Goal: Find specific page/section: Find specific page/section

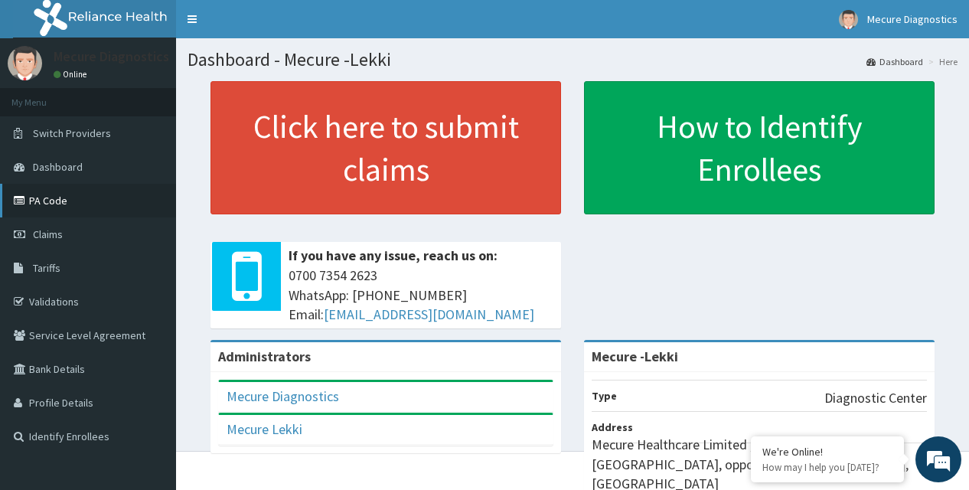
click at [54, 202] on link "PA Code" at bounding box center [88, 201] width 176 height 34
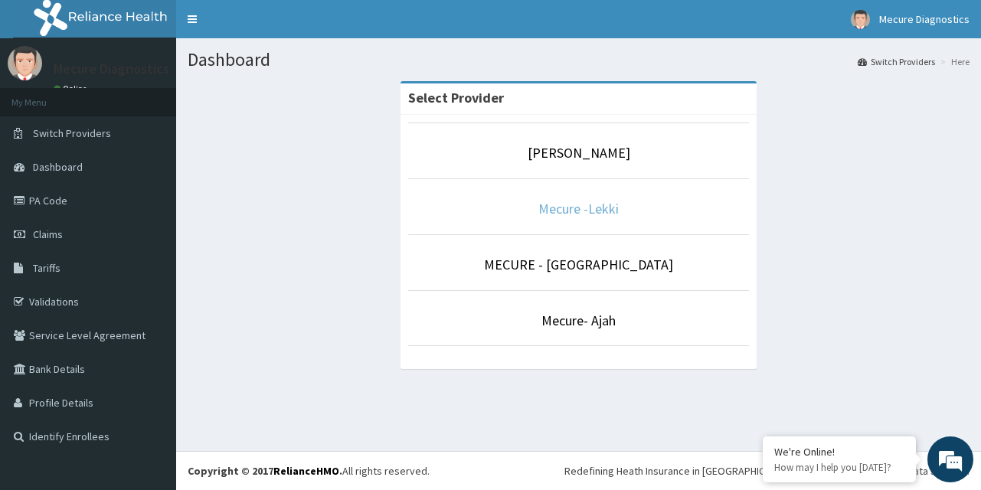
click at [577, 213] on link "Mecure -Lekki" at bounding box center [578, 209] width 80 height 18
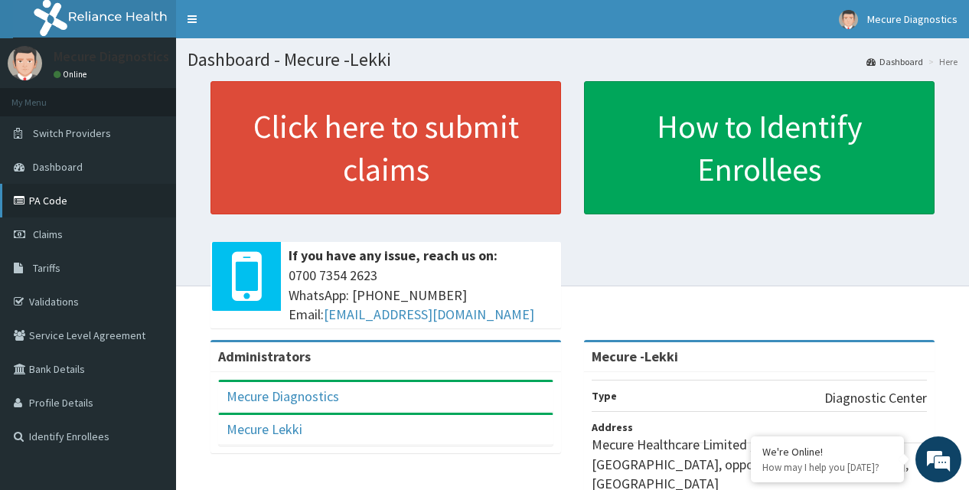
click at [59, 203] on link "PA Code" at bounding box center [88, 201] width 176 height 34
